Goal: Task Accomplishment & Management: Manage account settings

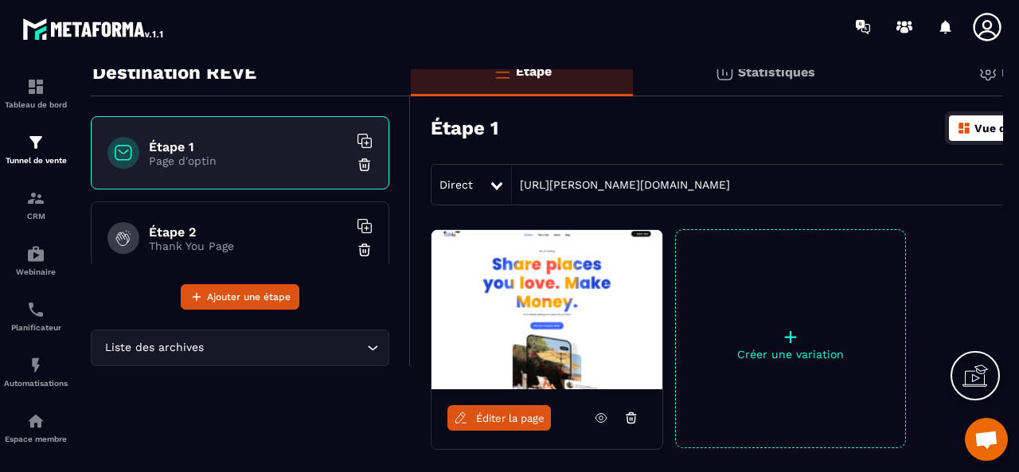
scroll to position [80, 0]
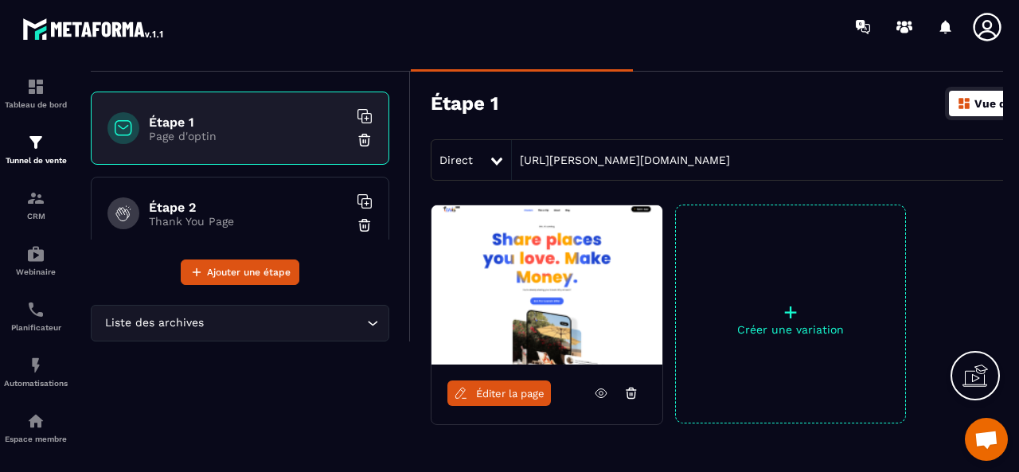
click at [626, 386] on icon at bounding box center [631, 393] width 14 height 14
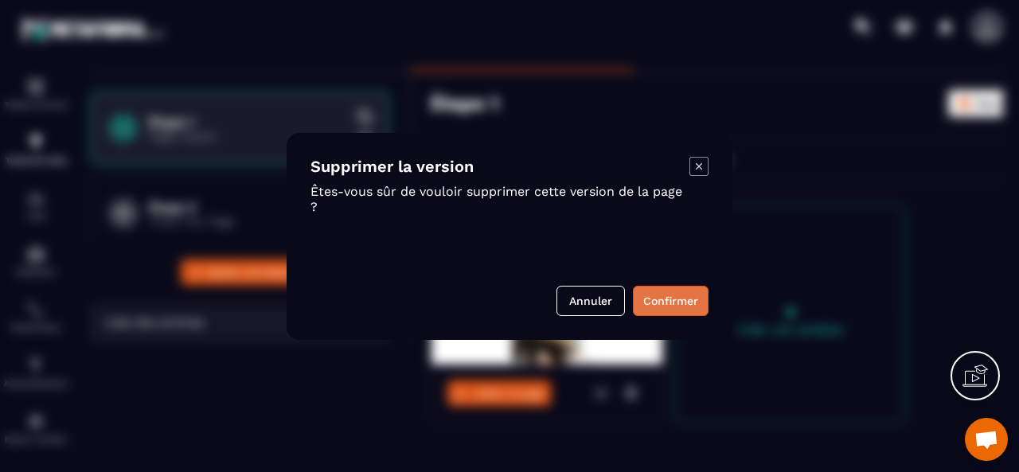
click at [666, 305] on button "Confirmer" at bounding box center [671, 301] width 76 height 30
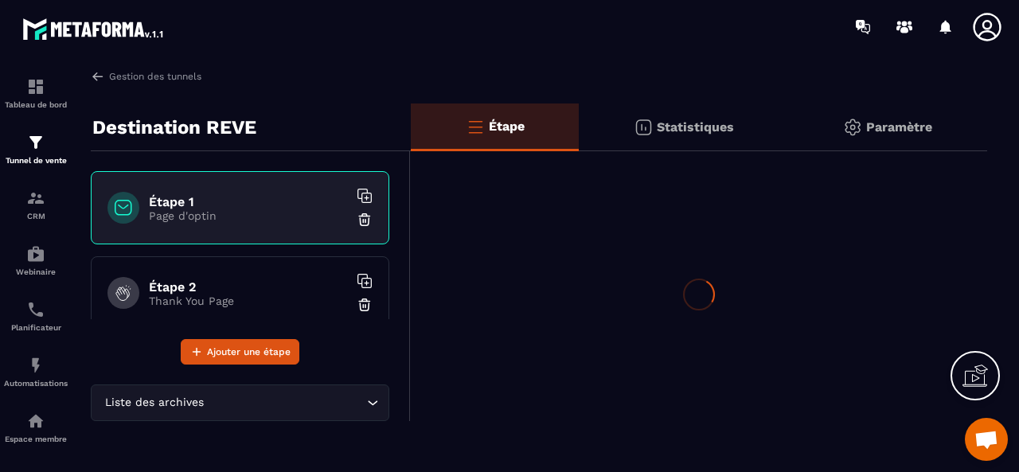
scroll to position [0, 0]
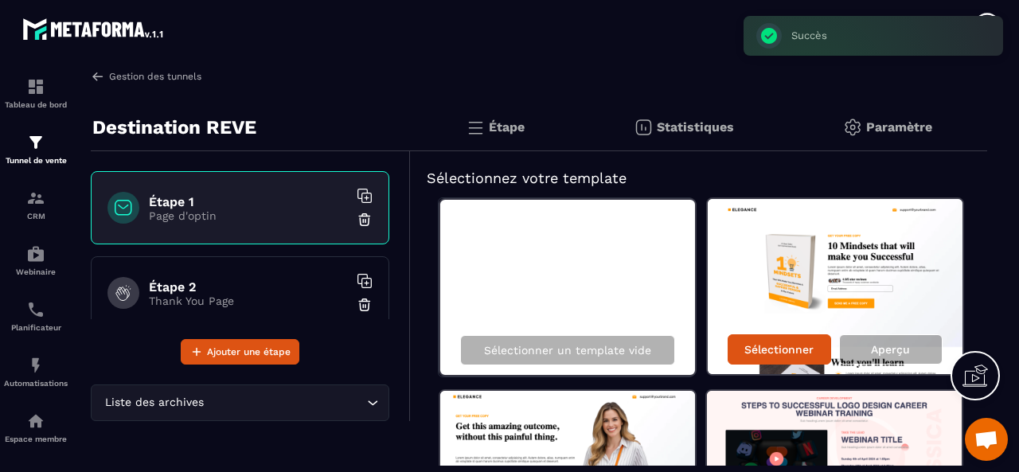
click at [110, 73] on link "Gestion des tunnels" at bounding box center [146, 76] width 111 height 14
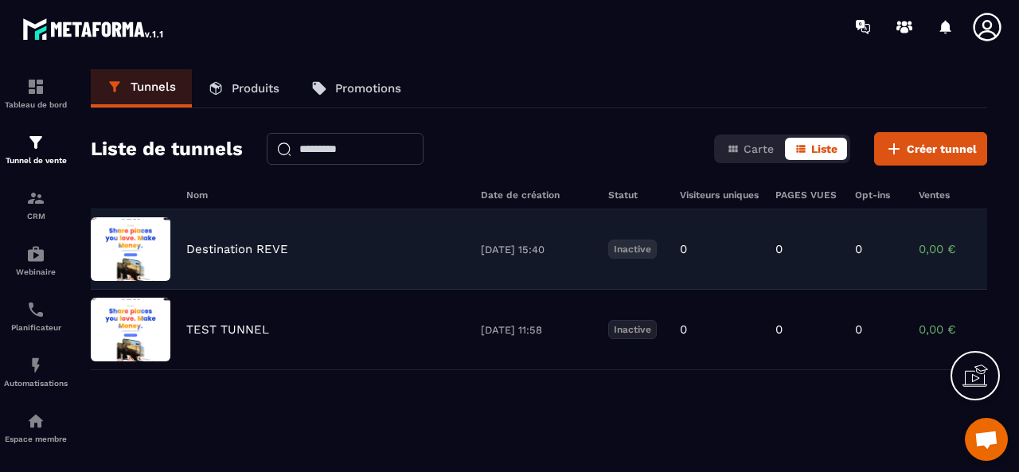
drag, startPoint x: 169, startPoint y: 248, endPoint x: 408, endPoint y: 222, distance: 240.2
click at [408, 290] on div "Destination REVE [DATE] 15:40 Inactive 0 0 0 0,00 € 0" at bounding box center [539, 330] width 897 height 80
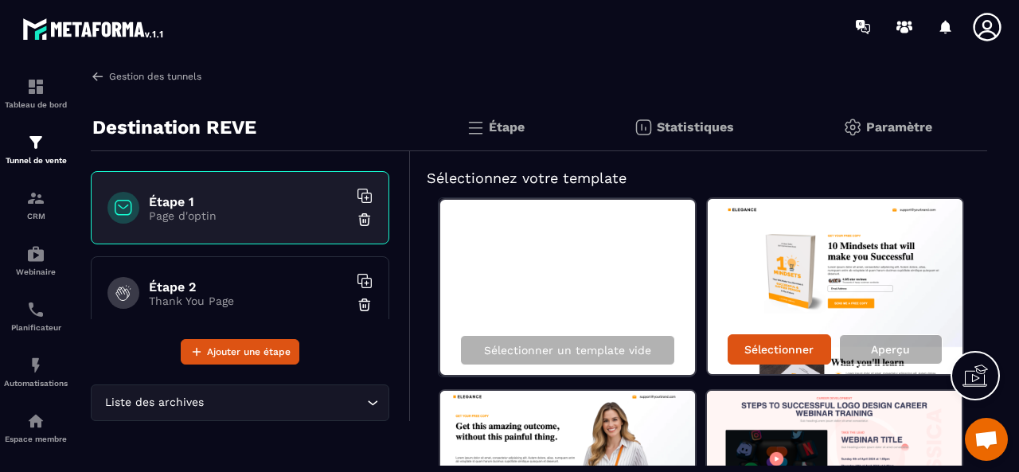
click at [104, 73] on img at bounding box center [98, 76] width 14 height 14
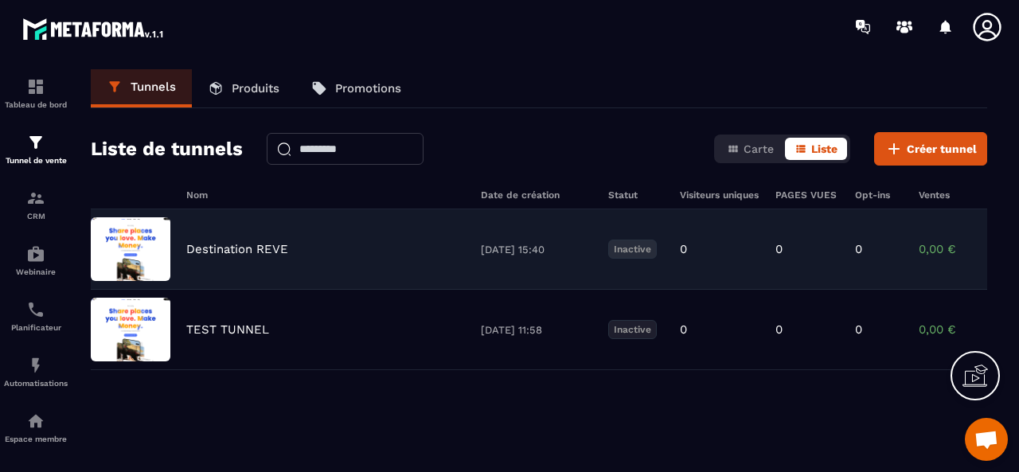
click at [626, 248] on p "Inactive" at bounding box center [632, 249] width 49 height 19
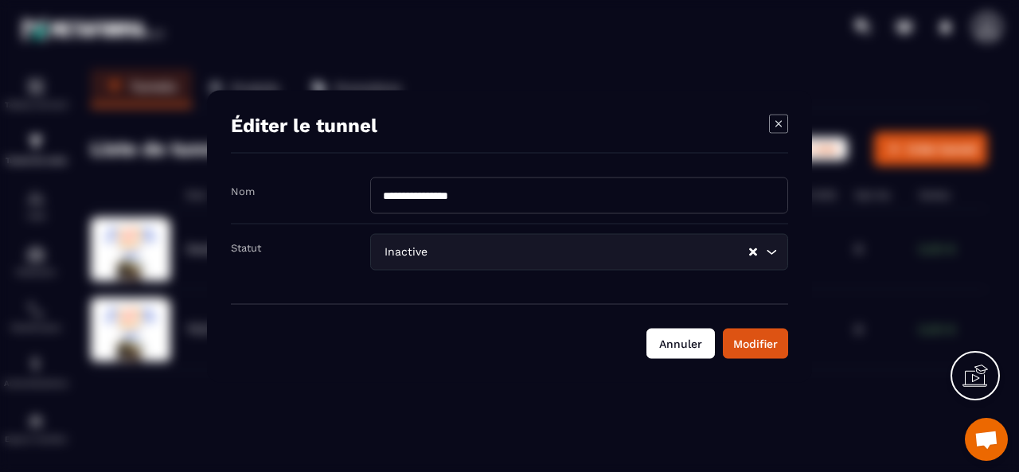
click at [696, 337] on button "Annuler" at bounding box center [681, 343] width 68 height 30
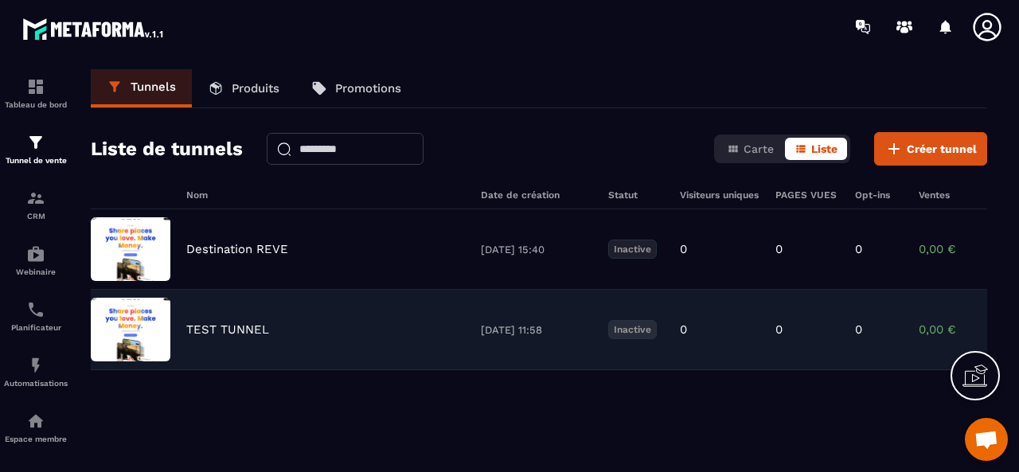
click at [203, 326] on p "TEST TUNNEL" at bounding box center [227, 329] width 83 height 14
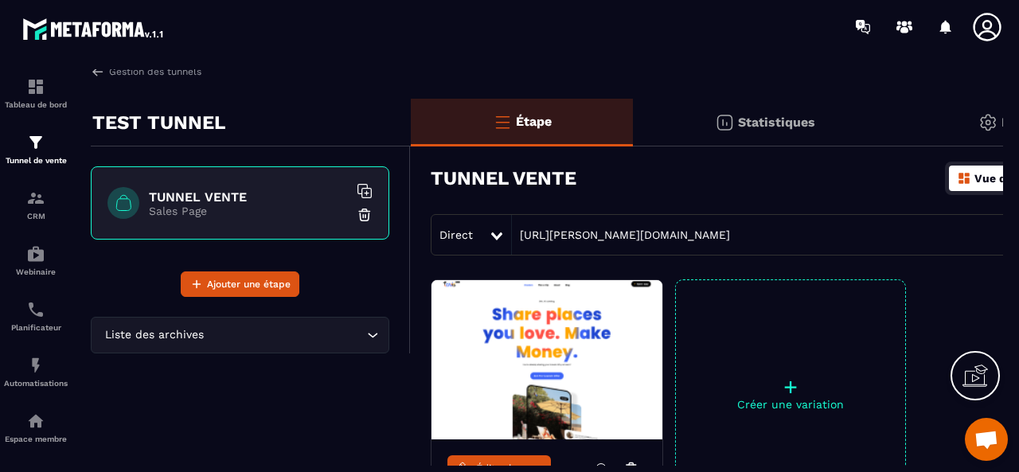
scroll to position [84, 0]
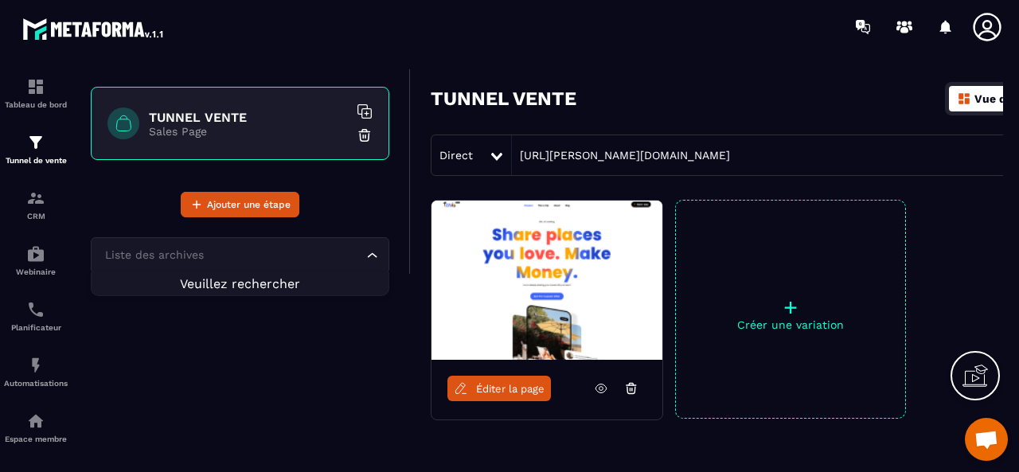
click at [354, 260] on input "Search for option" at bounding box center [232, 256] width 262 height 18
click at [289, 429] on div "TEST TUNNEL TUNNEL VENTE Sales Page Ajouter une étape Liste des archives Loadin…" at bounding box center [251, 274] width 320 height 511
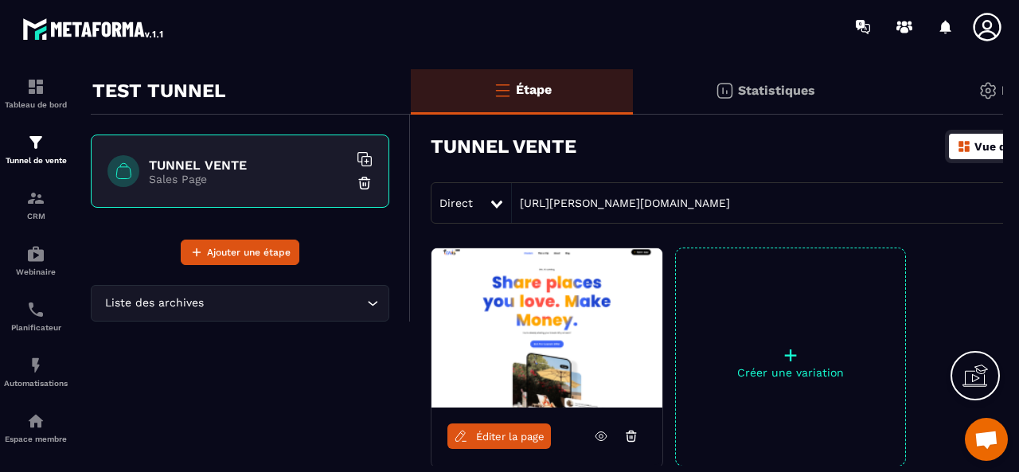
scroll to position [0, 0]
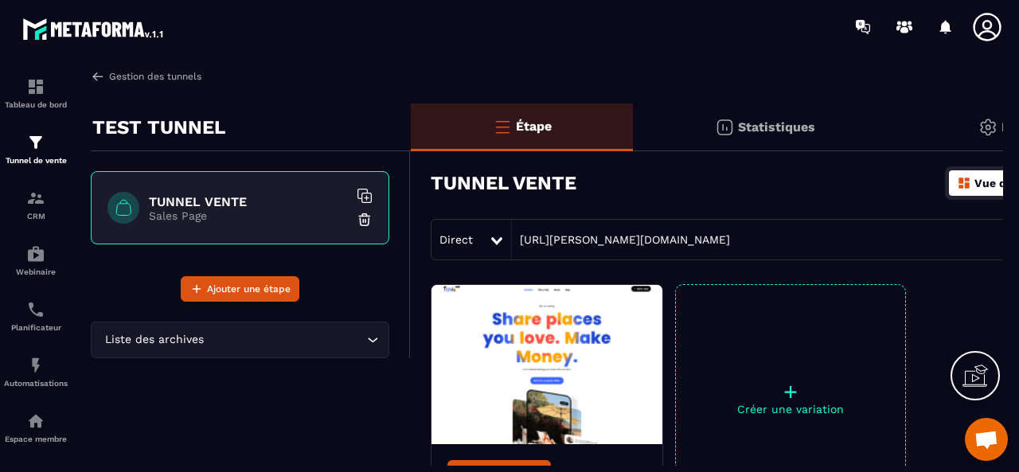
click at [99, 76] on img at bounding box center [98, 76] width 14 height 14
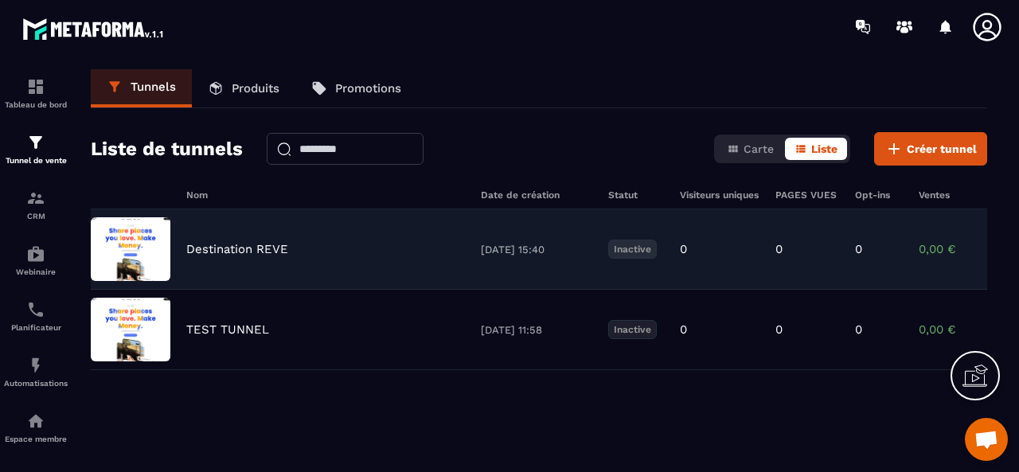
click at [216, 249] on p "Destination REVE" at bounding box center [237, 249] width 102 height 14
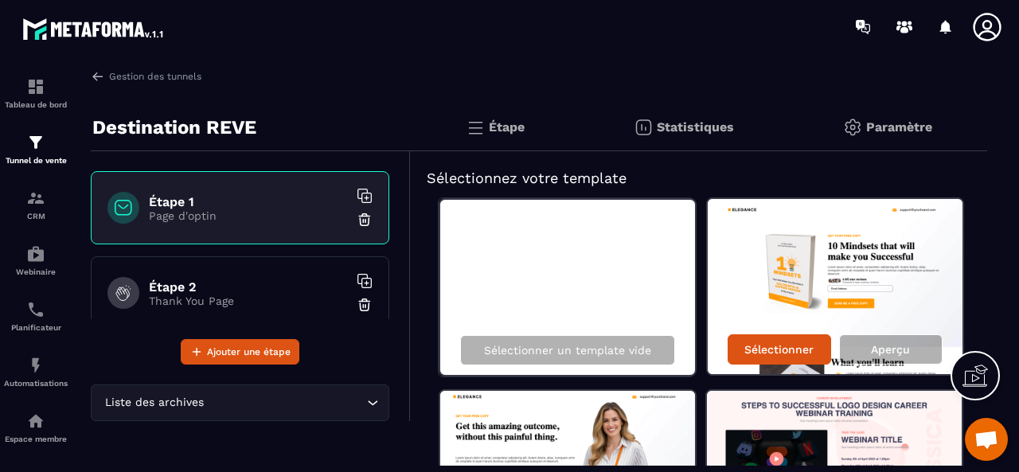
click at [357, 192] on icon at bounding box center [365, 196] width 16 height 16
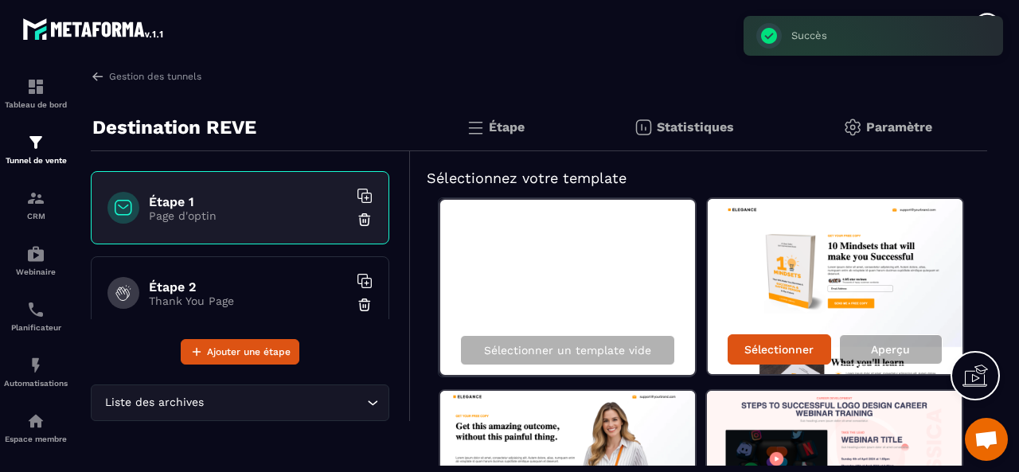
click at [367, 98] on div "Gestion des tunnels Destination REVE Étape 1 Page d'optin Étape 2 Thank You Pag…" at bounding box center [539, 267] width 928 height 397
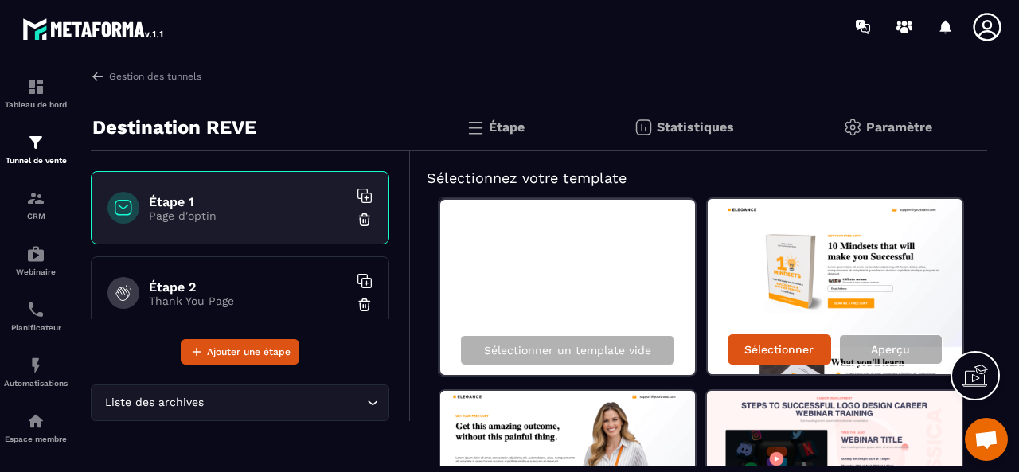
click at [396, 100] on div "Gestion des tunnels Destination REVE Étape 1 Page d'optin Étape 2 Thank You Pag…" at bounding box center [539, 267] width 928 height 397
click at [323, 403] on input "Search for option" at bounding box center [285, 403] width 156 height 18
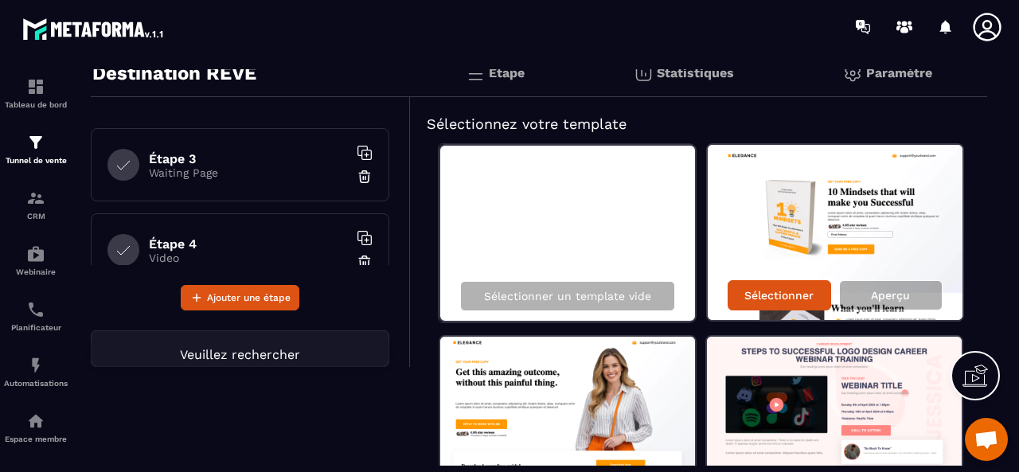
scroll to position [80, 0]
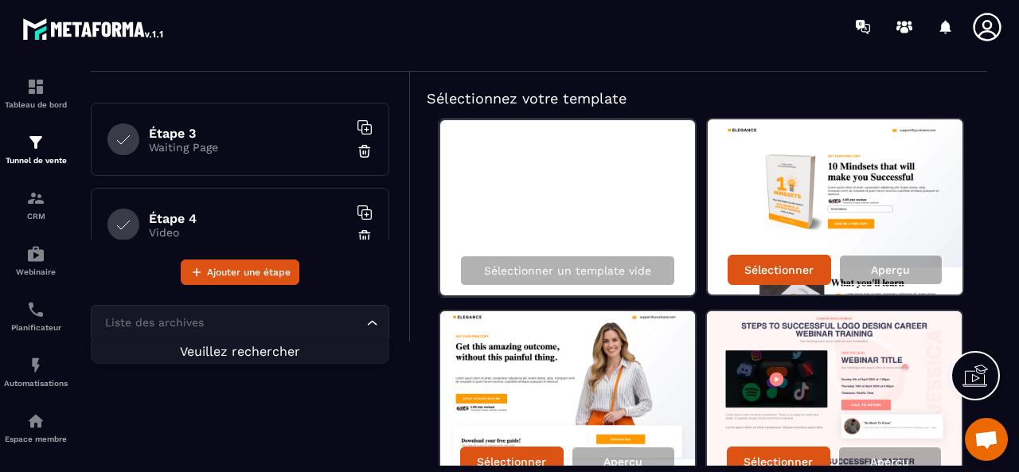
click at [194, 318] on input "Search for option" at bounding box center [232, 324] width 262 height 18
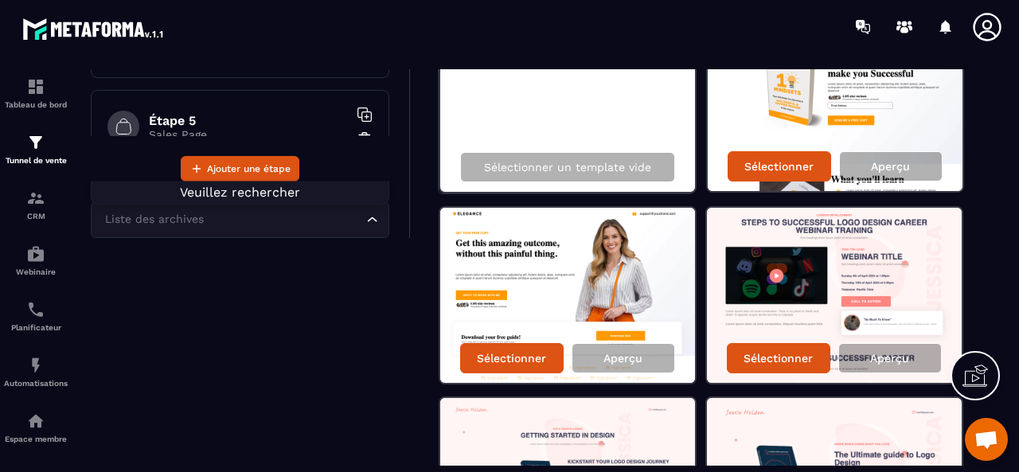
scroll to position [159, 0]
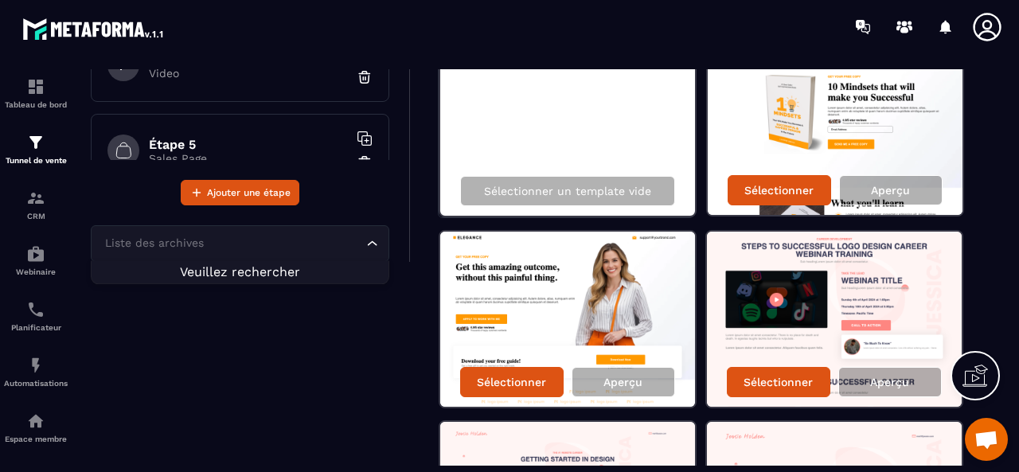
click at [147, 240] on input "Search for option" at bounding box center [232, 244] width 262 height 18
type input "*"
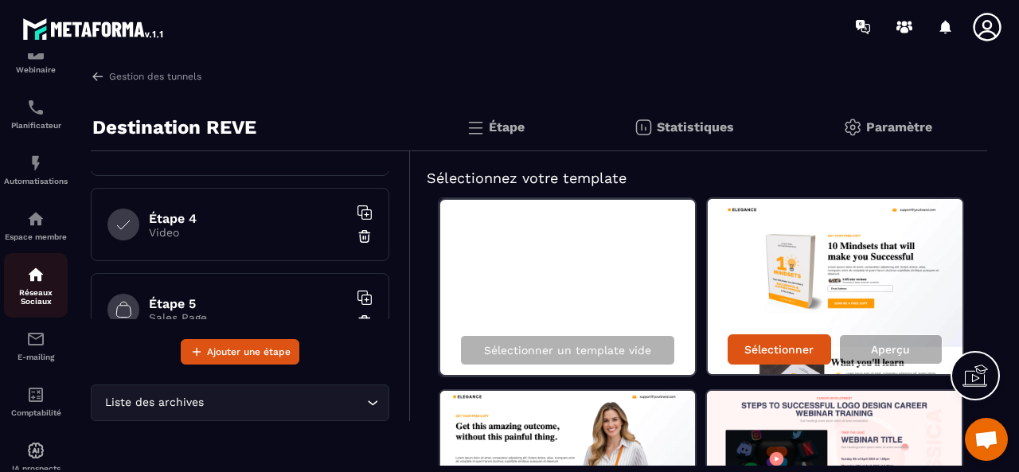
scroll to position [239, 0]
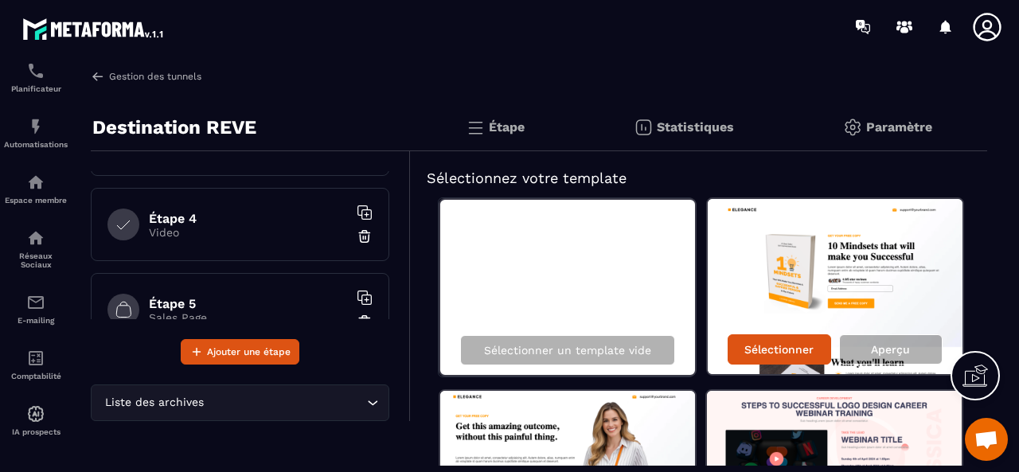
click at [149, 81] on link "Gestion des tunnels" at bounding box center [146, 76] width 111 height 14
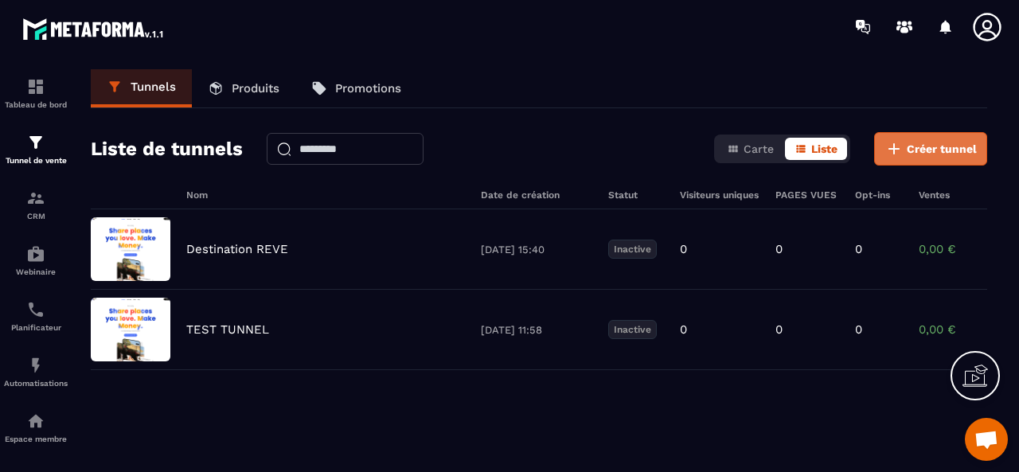
click at [962, 142] on span "Créer tunnel" at bounding box center [942, 149] width 70 height 16
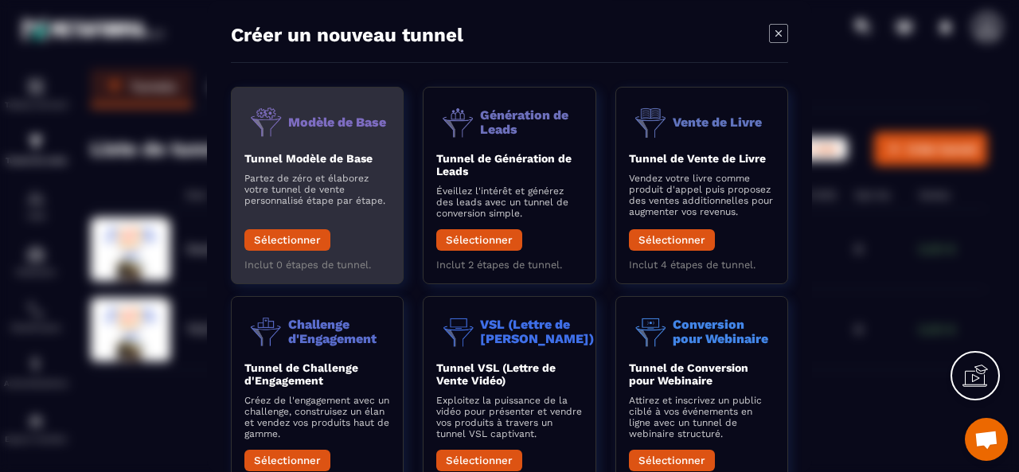
scroll to position [80, 0]
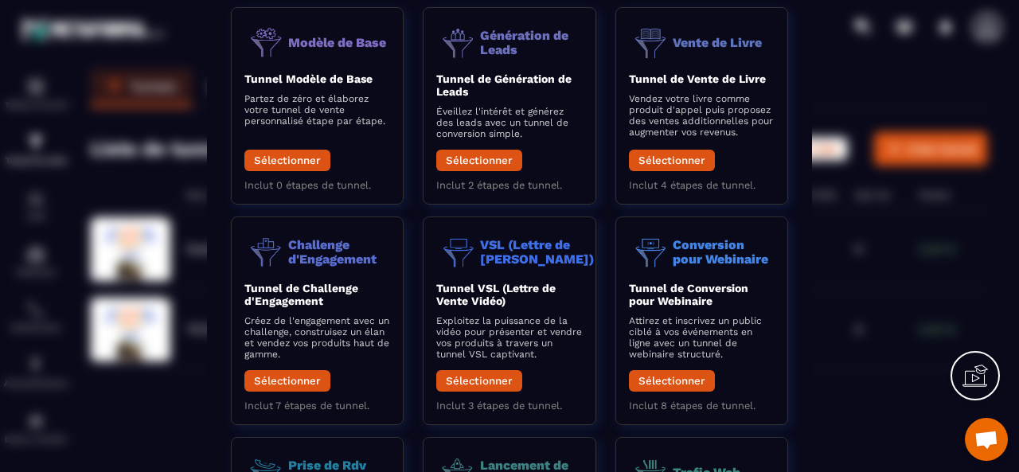
drag, startPoint x: 850, startPoint y: 120, endPoint x: 895, endPoint y: 109, distance: 46.0
click at [850, 120] on div "Modal window" at bounding box center [509, 236] width 1019 height 472
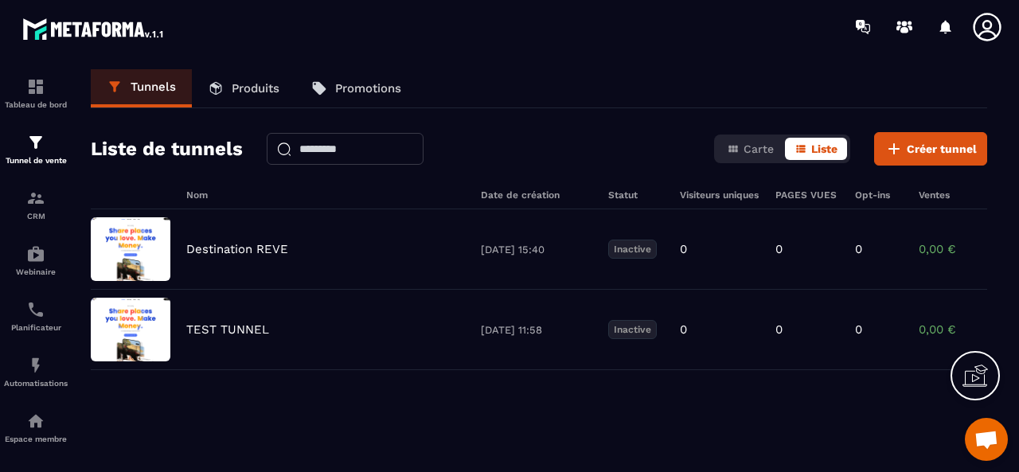
click at [979, 33] on icon at bounding box center [987, 27] width 32 height 32
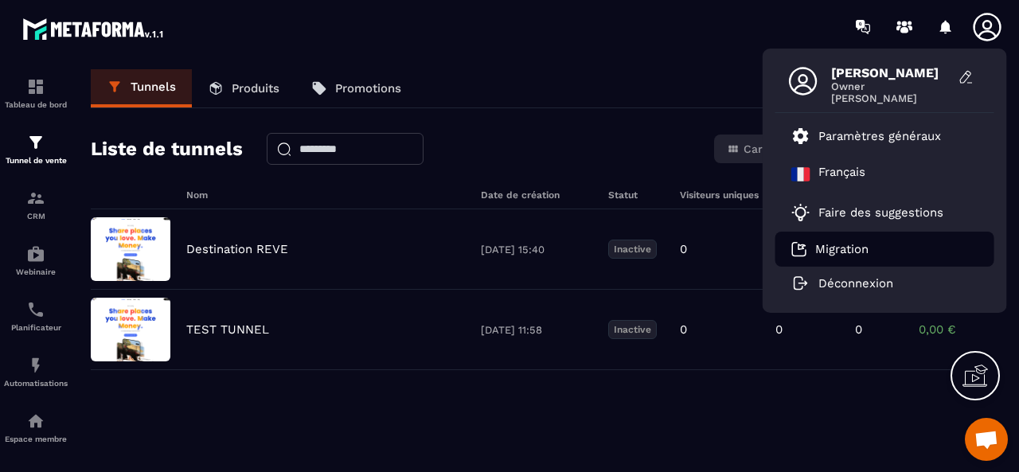
click at [858, 244] on p "Migration" at bounding box center [841, 249] width 53 height 14
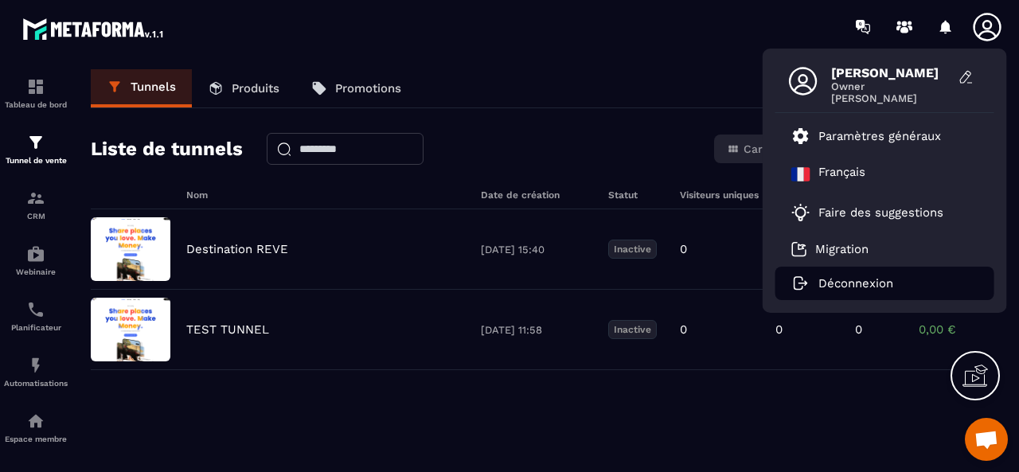
click at [866, 286] on p "Déconnexion" at bounding box center [856, 283] width 75 height 14
